Goal: Use online tool/utility: Utilize a website feature to perform a specific function

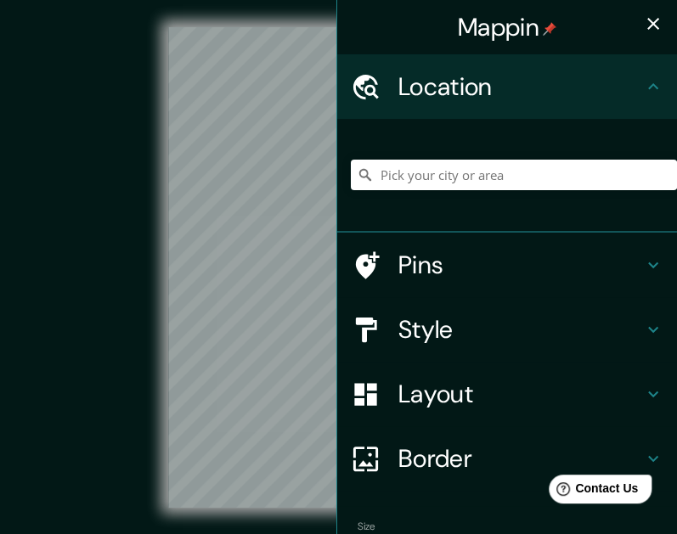
click at [647, 22] on icon "button" at bounding box center [653, 24] width 12 height 12
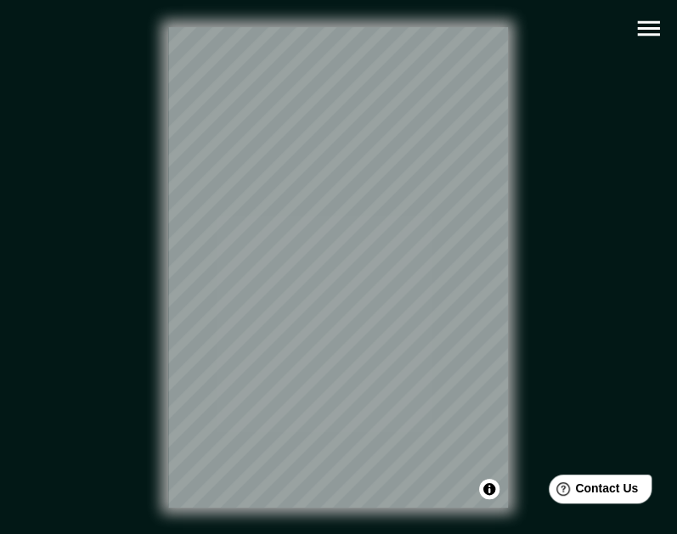
click at [535, 149] on div "© Mapbox © OpenStreetMap Improve this map" at bounding box center [338, 267] width 609 height 481
click at [645, 37] on icon "button" at bounding box center [648, 29] width 30 height 30
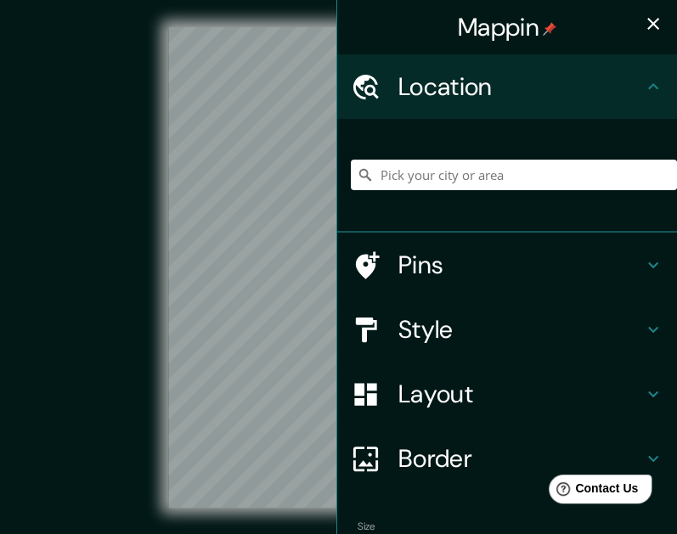
click at [463, 396] on h4 "Layout" at bounding box center [520, 394] width 245 height 31
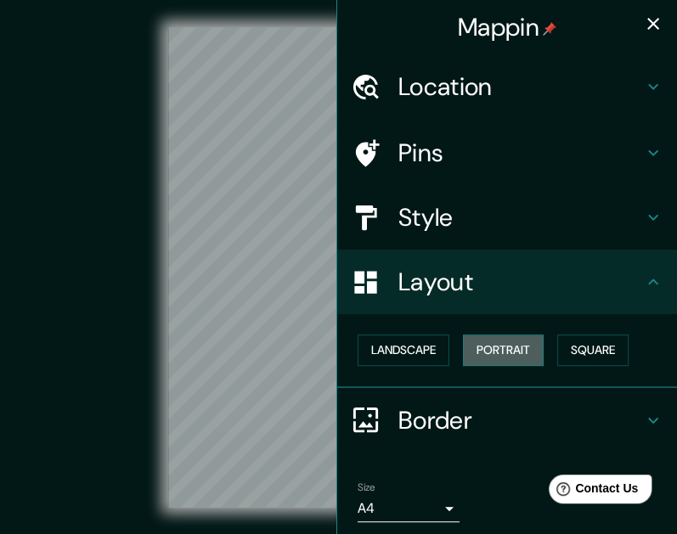
click at [531, 340] on button "Portrait" at bounding box center [503, 350] width 81 height 31
click at [515, 352] on button "Portrait" at bounding box center [503, 350] width 81 height 31
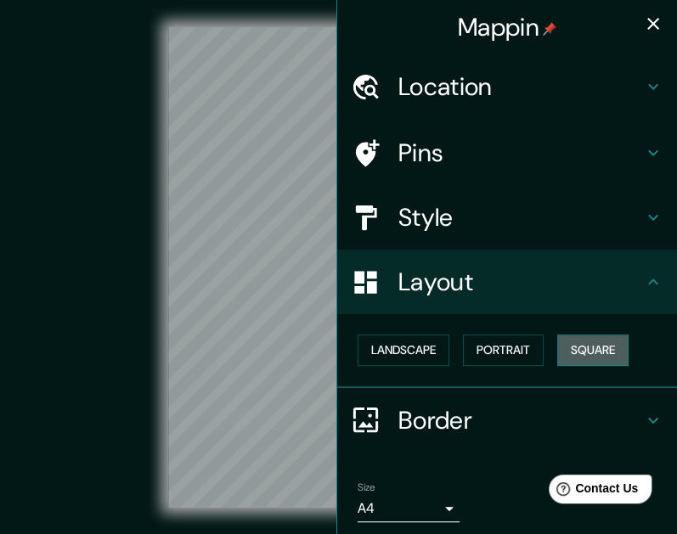
click at [589, 353] on button "Square" at bounding box center [592, 350] width 71 height 31
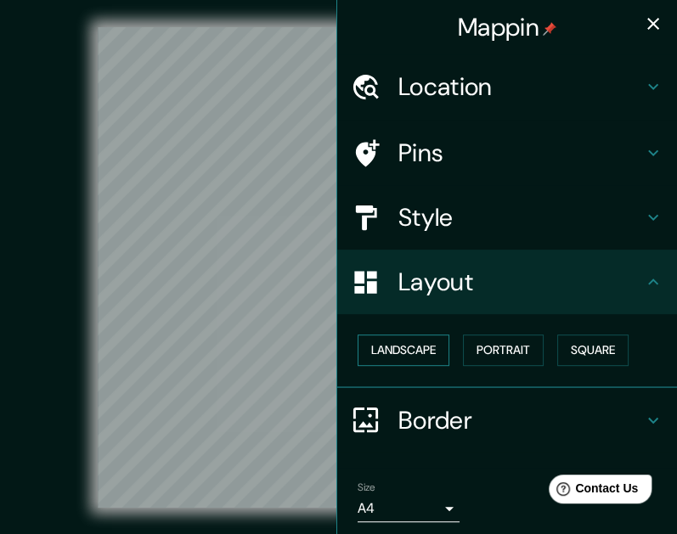
click at [399, 351] on button "Landscape" at bounding box center [403, 350] width 92 height 31
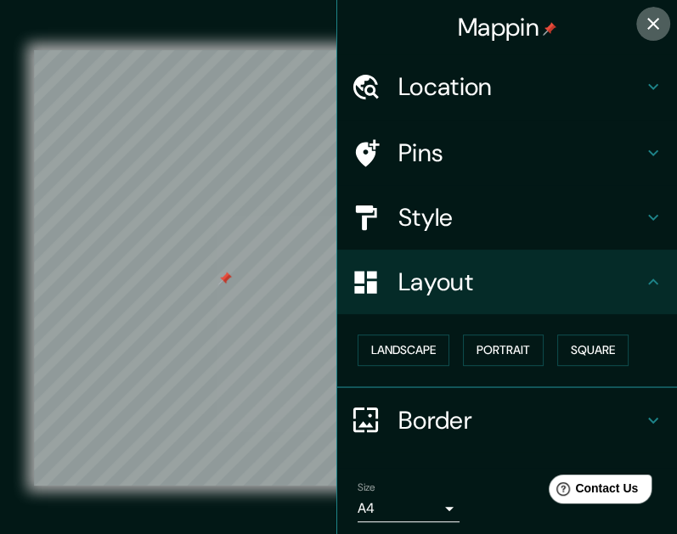
click at [647, 24] on icon "button" at bounding box center [653, 24] width 12 height 12
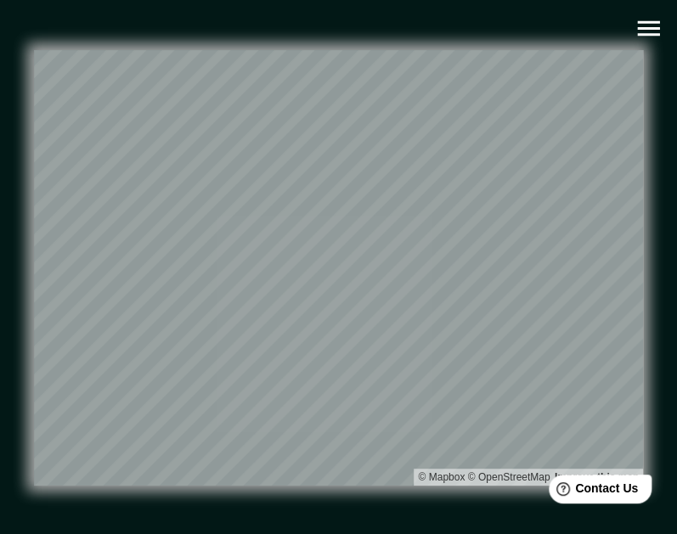
scroll to position [28, 0]
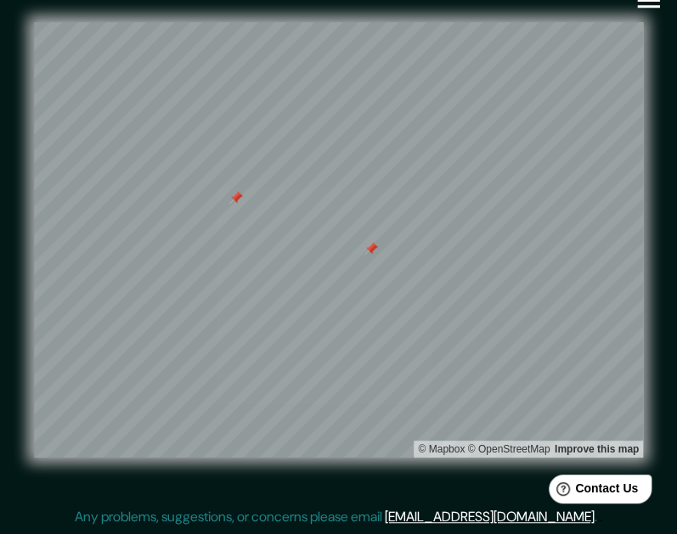
click at [229, 196] on div at bounding box center [236, 198] width 14 height 14
